Goal: Task Accomplishment & Management: Manage account settings

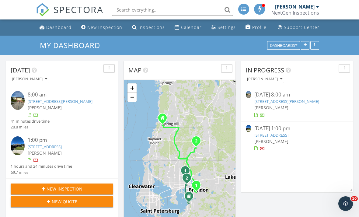
click at [250, 130] on img at bounding box center [248, 128] width 5 height 7
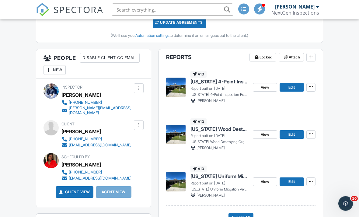
scroll to position [199, 0]
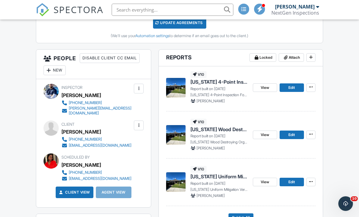
click at [263, 86] on span "View" at bounding box center [264, 87] width 9 height 6
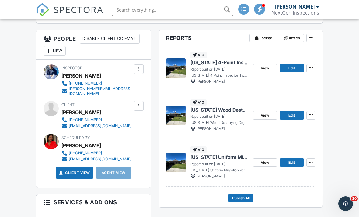
click at [264, 69] on span "View" at bounding box center [264, 68] width 9 height 6
click at [261, 162] on span "View" at bounding box center [264, 162] width 9 height 6
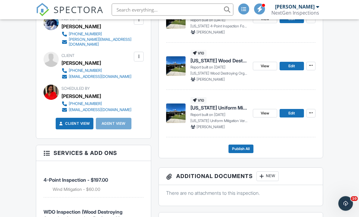
scroll to position [268, 0]
click at [239, 146] on span "Publish All" at bounding box center [241, 149] width 18 height 6
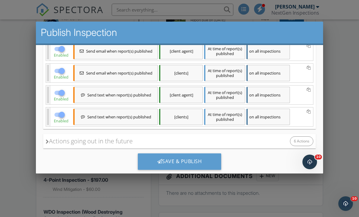
scroll to position [126, 0]
click at [159, 162] on div at bounding box center [159, 161] width 5 height 5
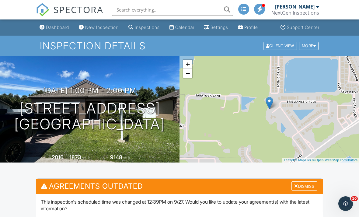
click at [64, 26] on div "Dashboard" at bounding box center [57, 27] width 23 height 5
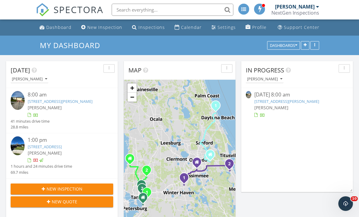
click at [250, 95] on img at bounding box center [248, 94] width 5 height 7
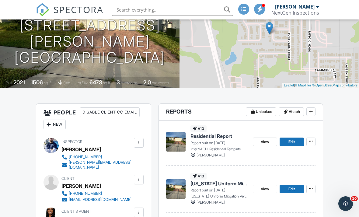
scroll to position [110, 0]
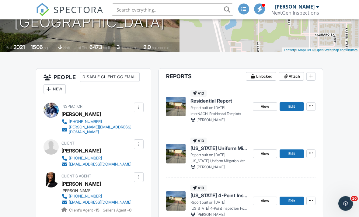
click at [264, 106] on span "View" at bounding box center [264, 107] width 9 height 6
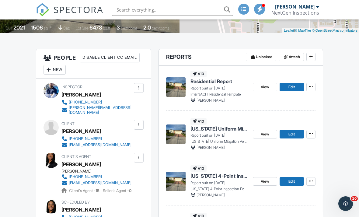
click at [262, 87] on span "View" at bounding box center [264, 87] width 9 height 6
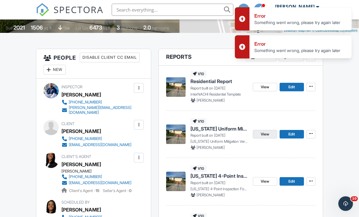
click at [260, 137] on link "View" at bounding box center [265, 134] width 24 height 9
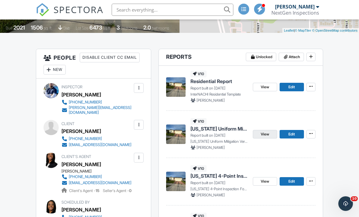
click at [261, 134] on span "View" at bounding box center [264, 134] width 9 height 6
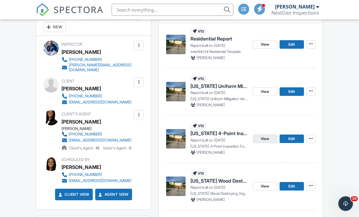
click at [264, 140] on span "View" at bounding box center [264, 139] width 9 height 6
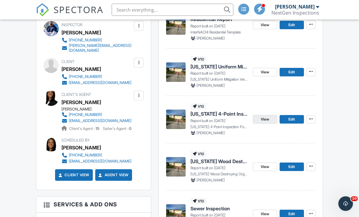
scroll to position [191, 0]
click at [263, 118] on span "View" at bounding box center [264, 119] width 9 height 6
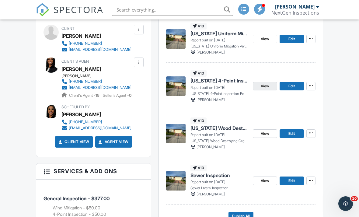
scroll to position [232, 0]
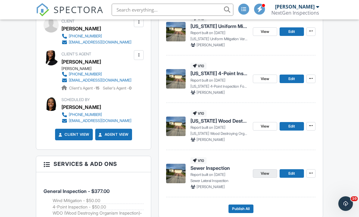
click at [263, 176] on link "View" at bounding box center [265, 173] width 24 height 9
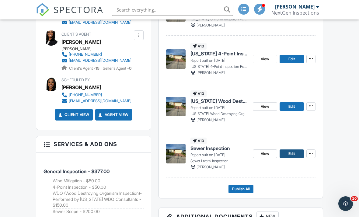
click at [291, 153] on span "Edit" at bounding box center [291, 153] width 6 height 6
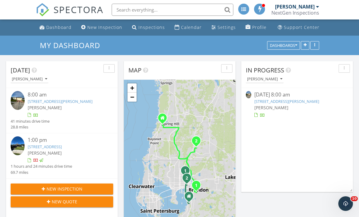
click at [250, 97] on img at bounding box center [248, 94] width 5 height 7
click at [249, 95] on img at bounding box center [248, 94] width 5 height 7
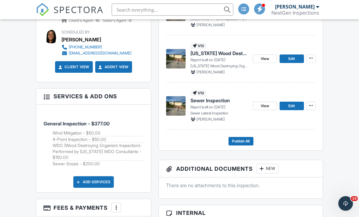
scroll to position [299, 0]
click at [262, 105] on span "View" at bounding box center [264, 106] width 9 height 6
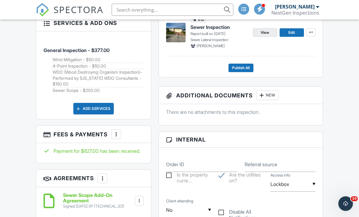
scroll to position [372, 0]
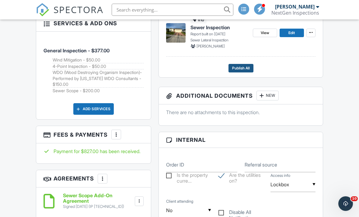
click at [244, 68] on span "Publish All" at bounding box center [241, 68] width 18 height 6
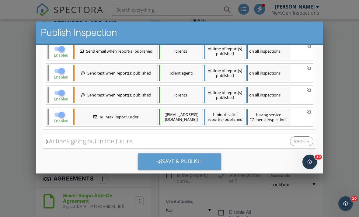
scroll to position [171, 0]
click at [195, 139] on div "Actions going out in the future 6 Actions" at bounding box center [179, 141] width 272 height 15
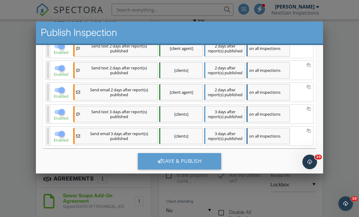
scroll to position [308, 0]
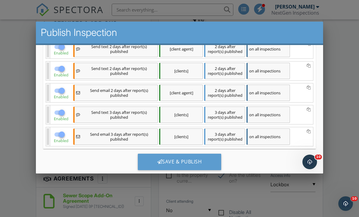
click at [60, 48] on div at bounding box center [62, 47] width 10 height 10
checkbox input "false"
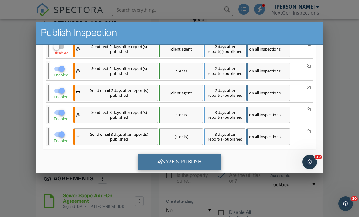
click at [189, 162] on div "Save & Publish" at bounding box center [180, 161] width 84 height 16
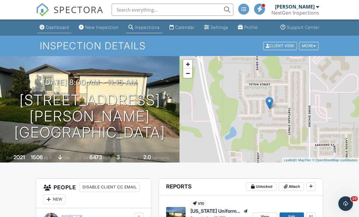
click at [46, 26] on link "Dashboard" at bounding box center [54, 27] width 34 height 11
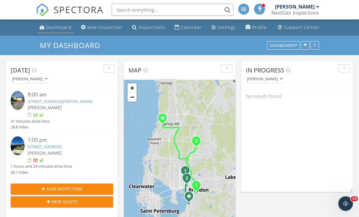
click at [47, 28] on div "Dashboard" at bounding box center [58, 27] width 25 height 6
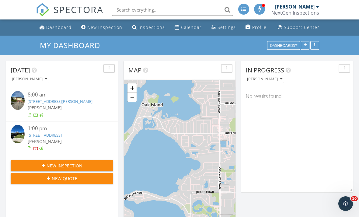
scroll to position [645, 359]
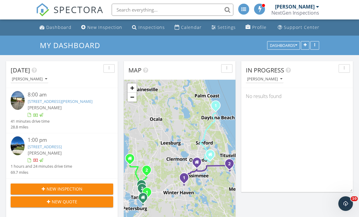
click at [39, 28] on link "Dashboard" at bounding box center [55, 27] width 37 height 11
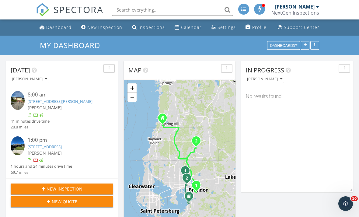
click at [189, 22] on link "Calendar" at bounding box center [188, 27] width 32 height 11
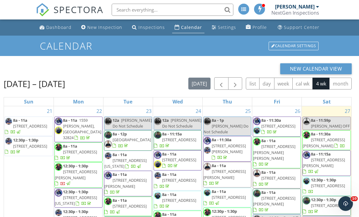
click at [61, 28] on div "Dashboard" at bounding box center [58, 27] width 25 height 6
